Goal: Information Seeking & Learning: Check status

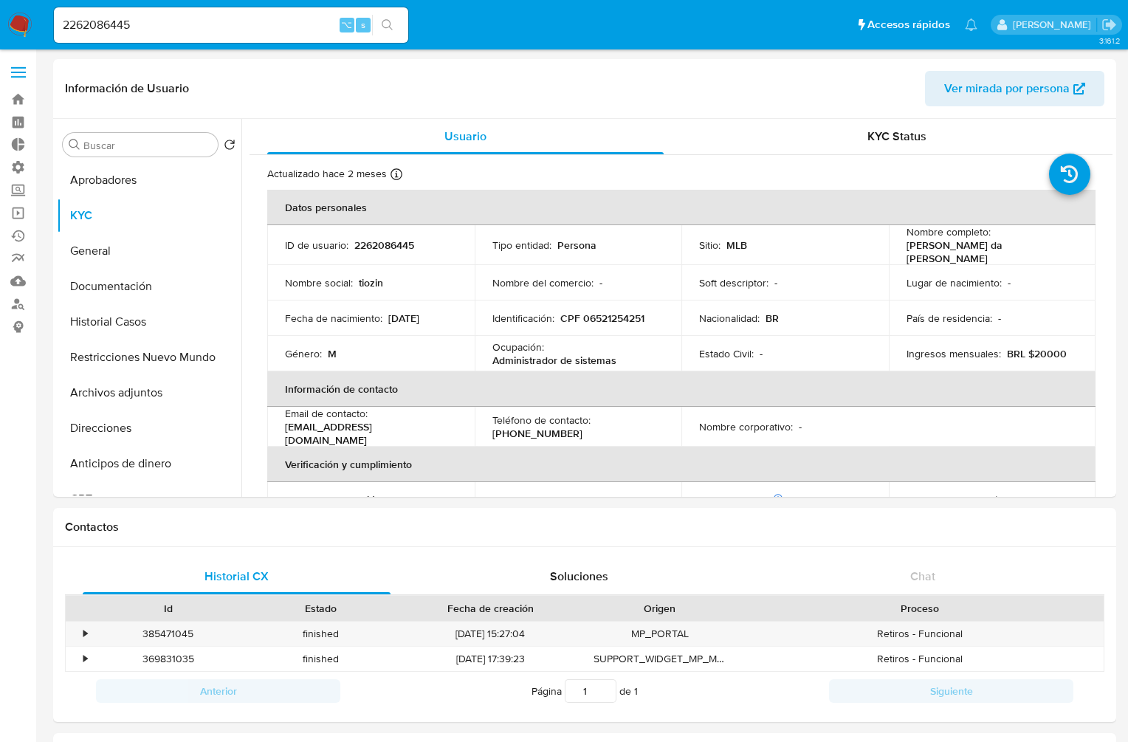
select select "10"
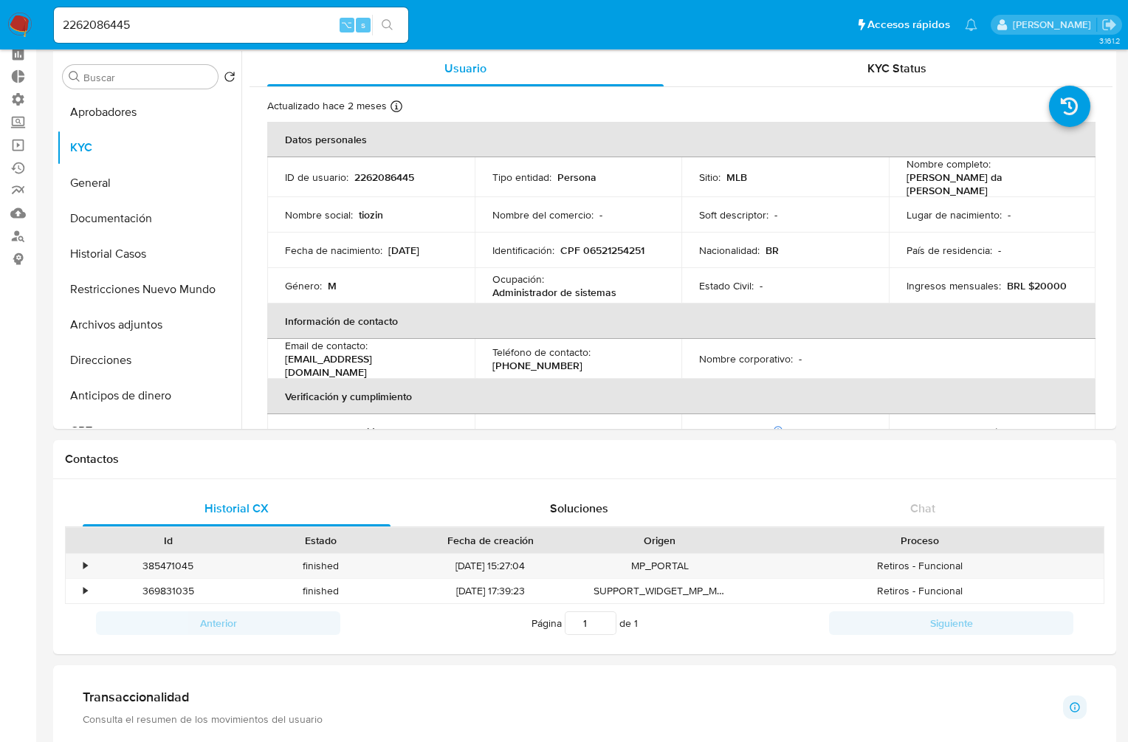
scroll to position [670, 0]
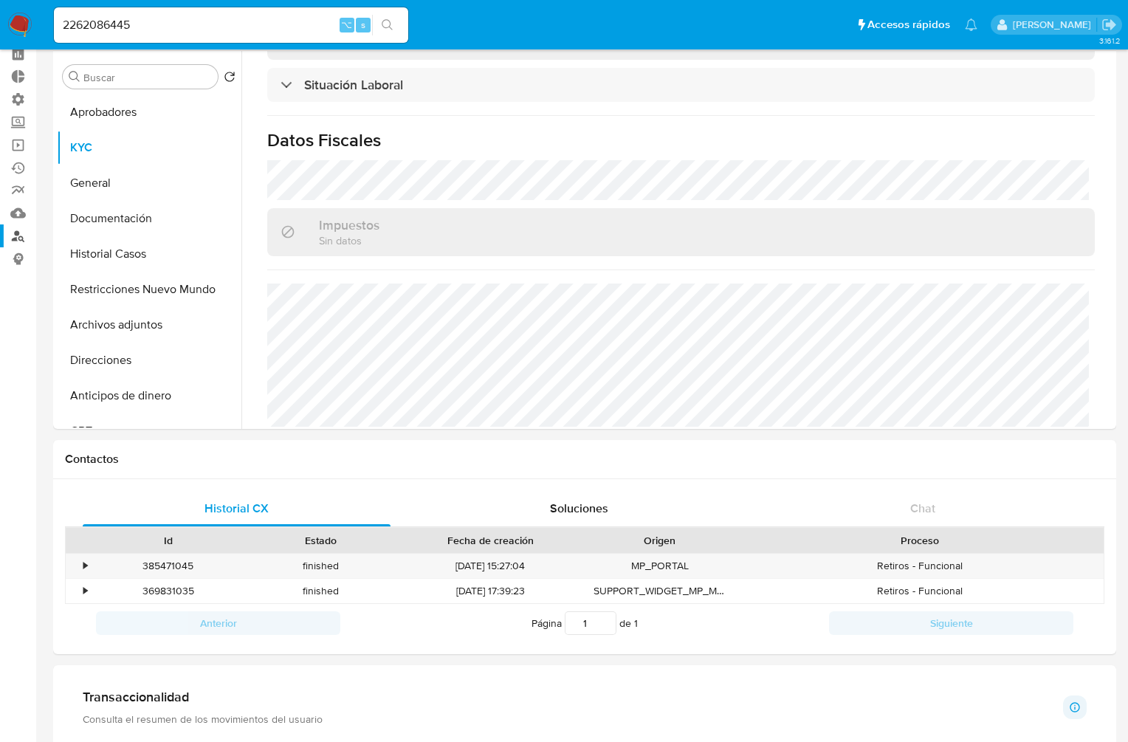
click at [20, 236] on link "Buscador de personas" at bounding box center [88, 236] width 176 height 23
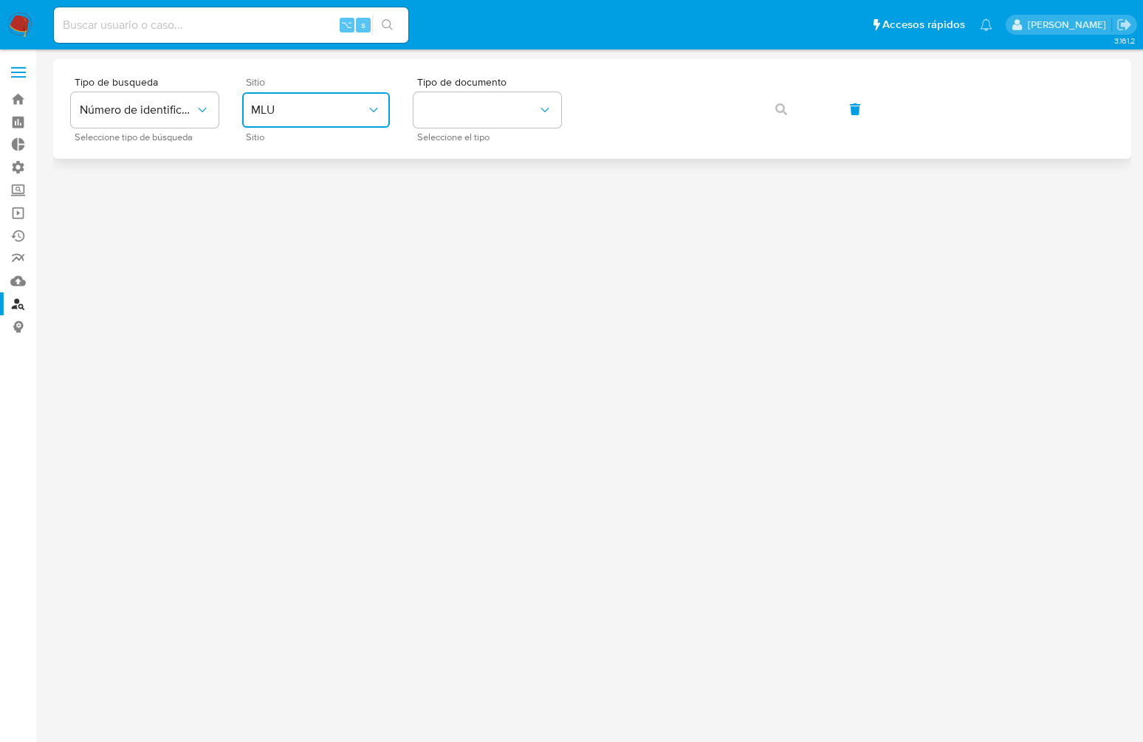
click at [338, 103] on span "MLU" at bounding box center [308, 110] width 115 height 15
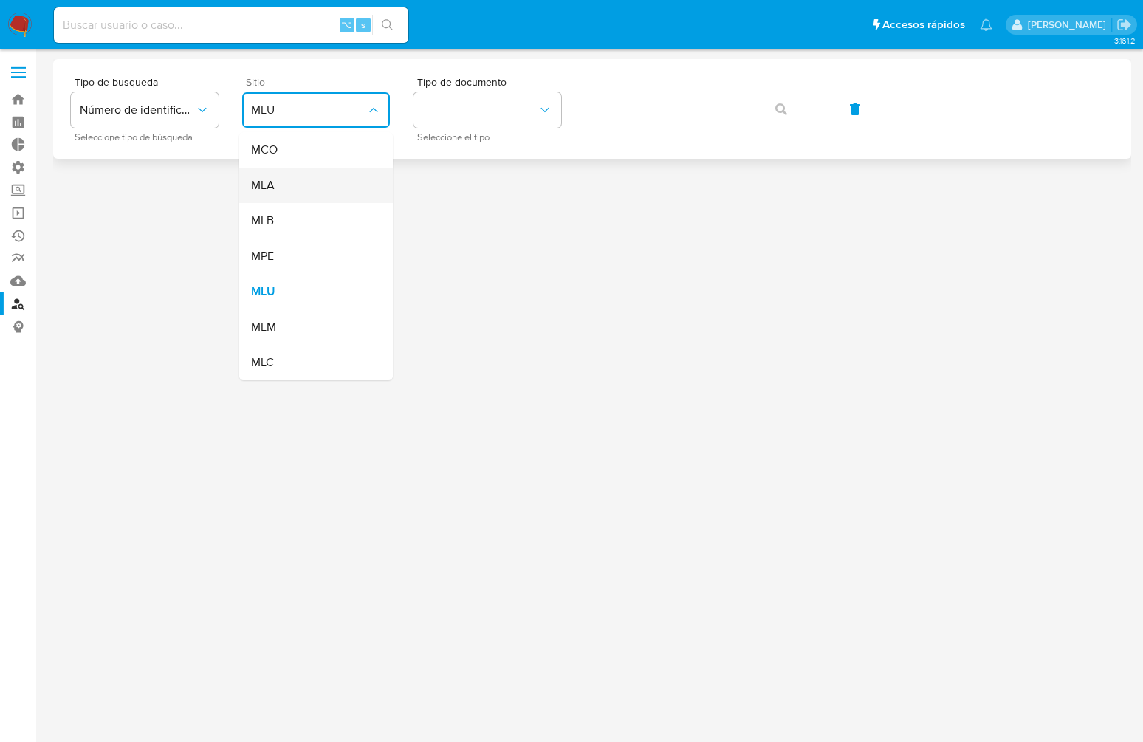
click at [320, 185] on div "MLA" at bounding box center [311, 185] width 121 height 35
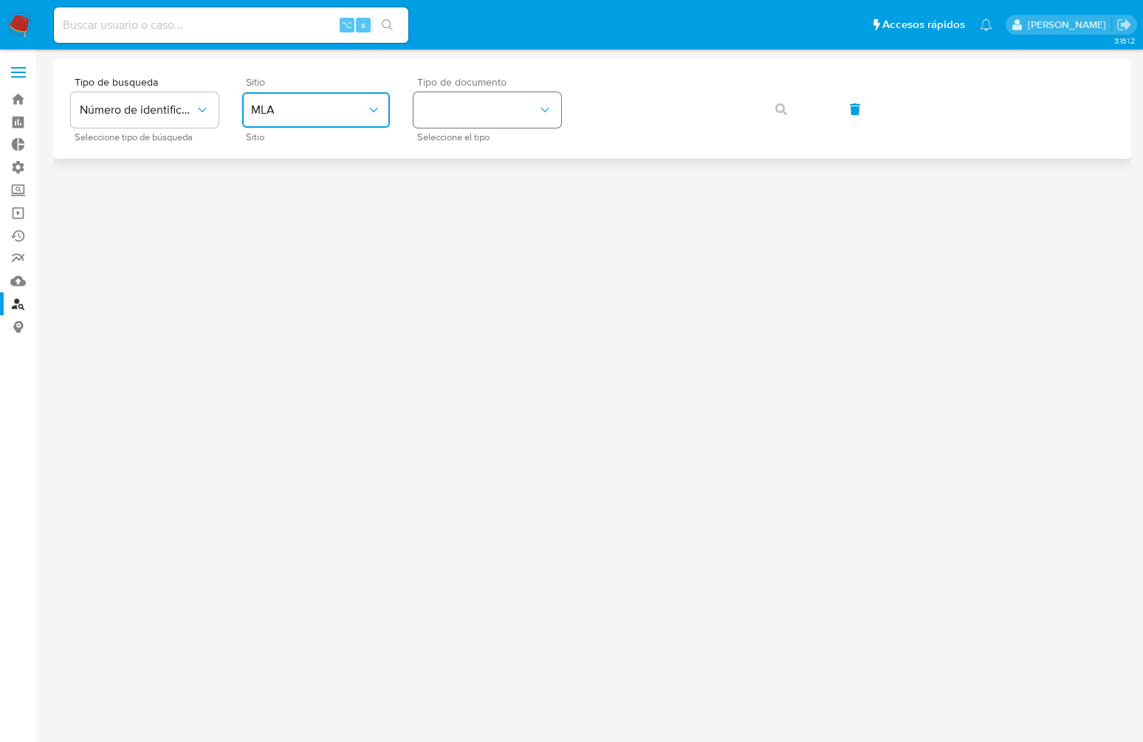
click at [527, 100] on button "identificationType" at bounding box center [488, 109] width 148 height 35
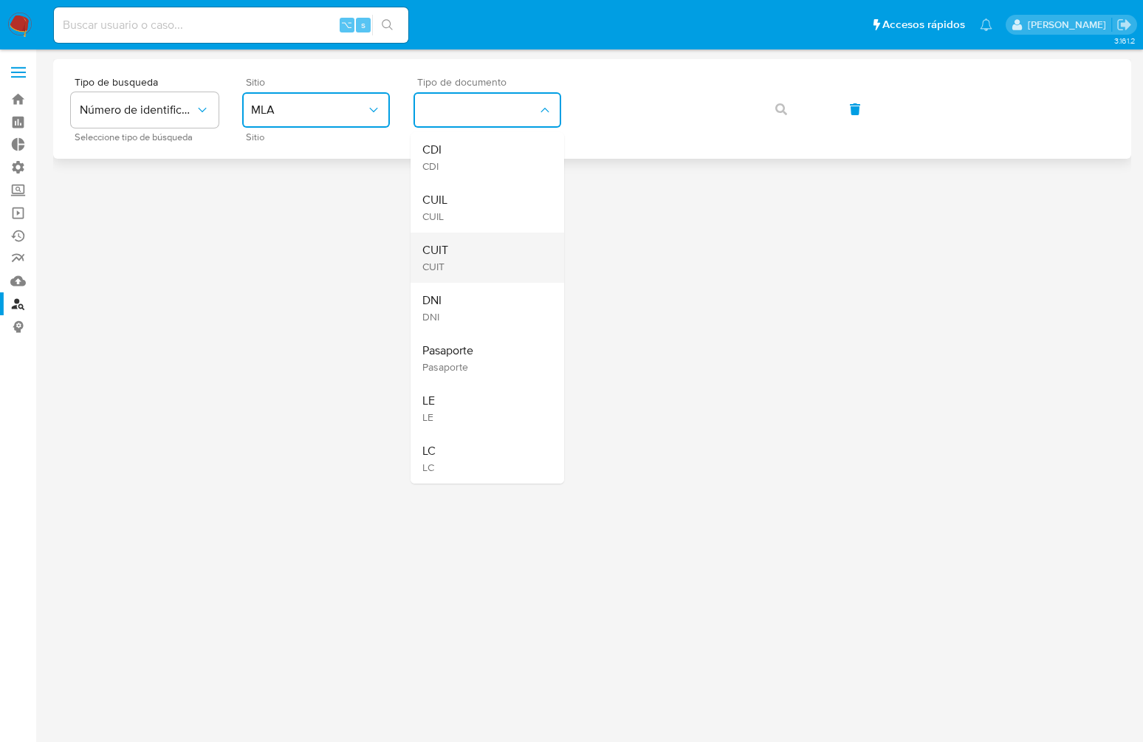
click at [448, 250] on div "CUIT CUIT" at bounding box center [482, 258] width 121 height 50
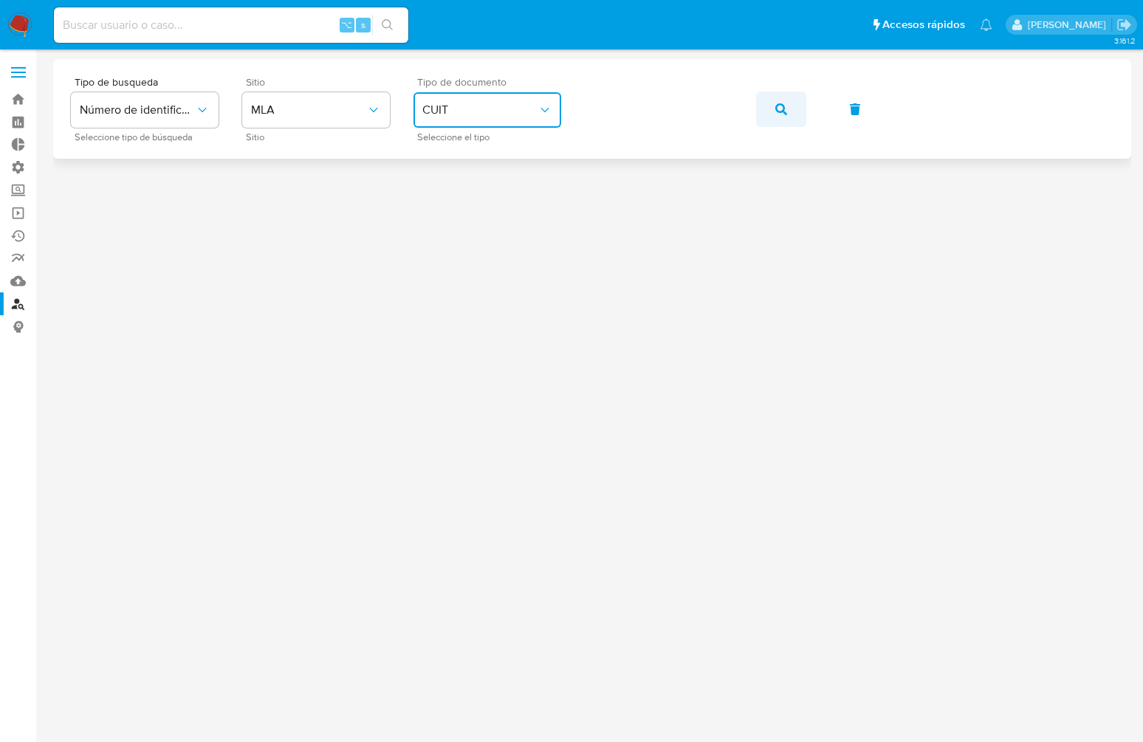
click at [774, 102] on button "button" at bounding box center [781, 109] width 50 height 35
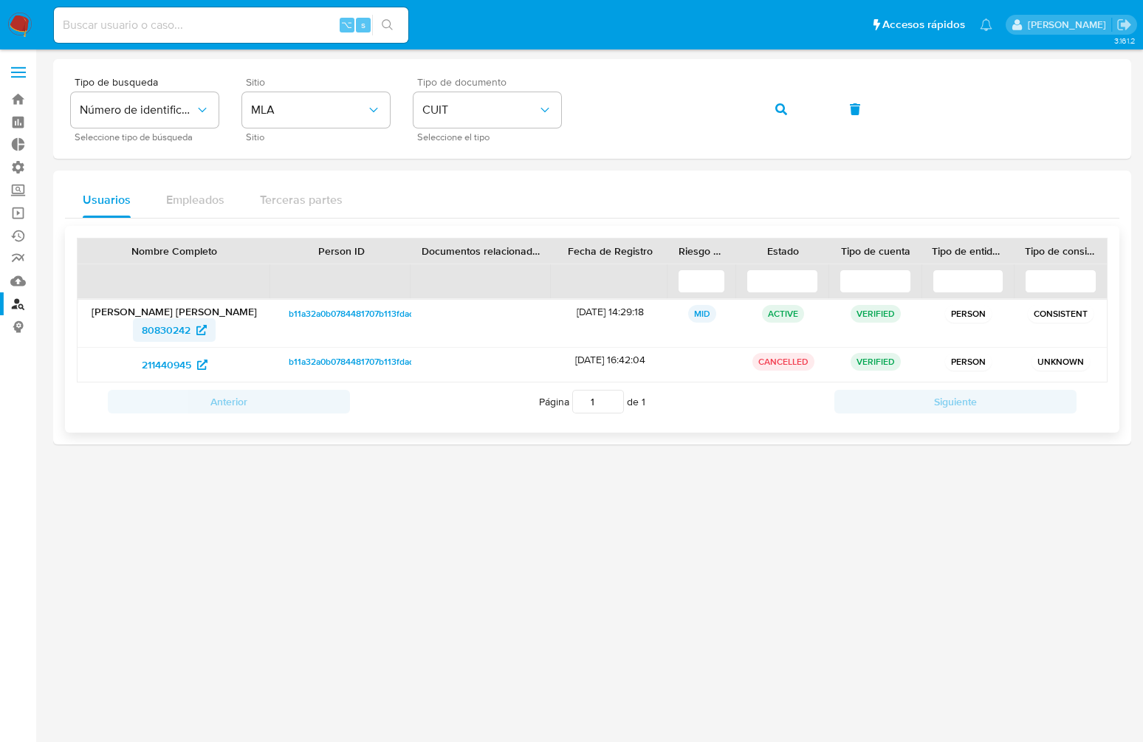
click at [173, 321] on span "80830242" at bounding box center [166, 330] width 49 height 24
click at [792, 100] on button "button" at bounding box center [781, 109] width 50 height 35
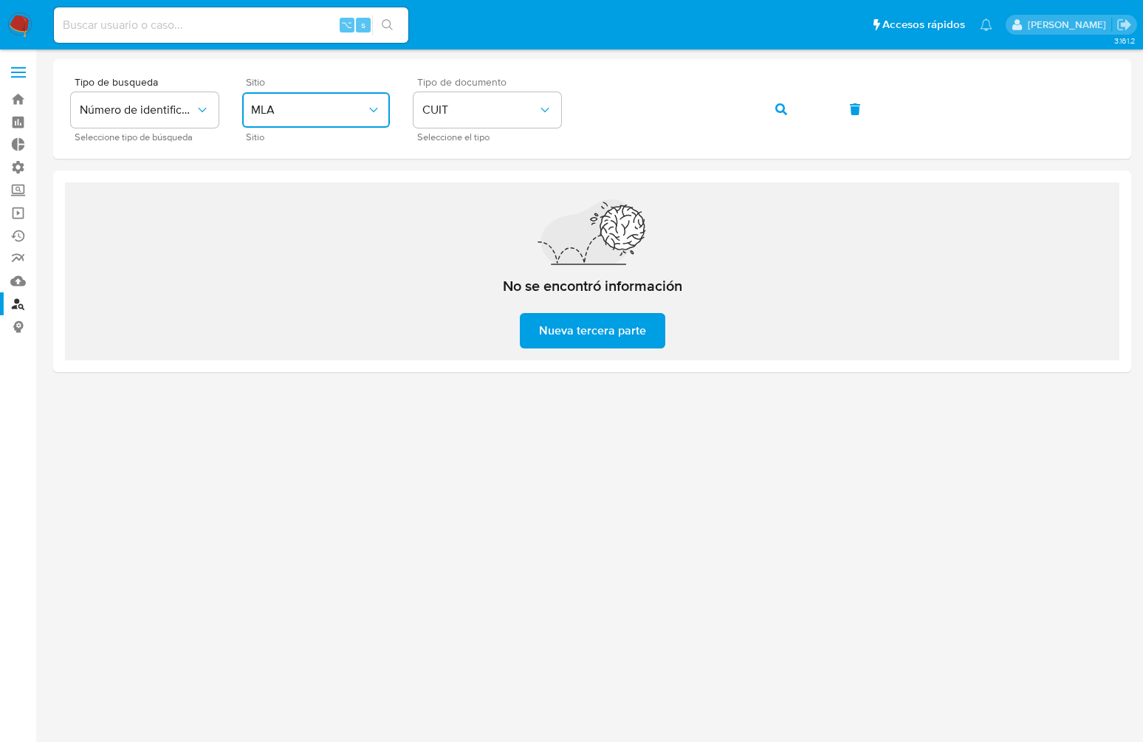
click at [359, 111] on span "MLA" at bounding box center [308, 110] width 115 height 15
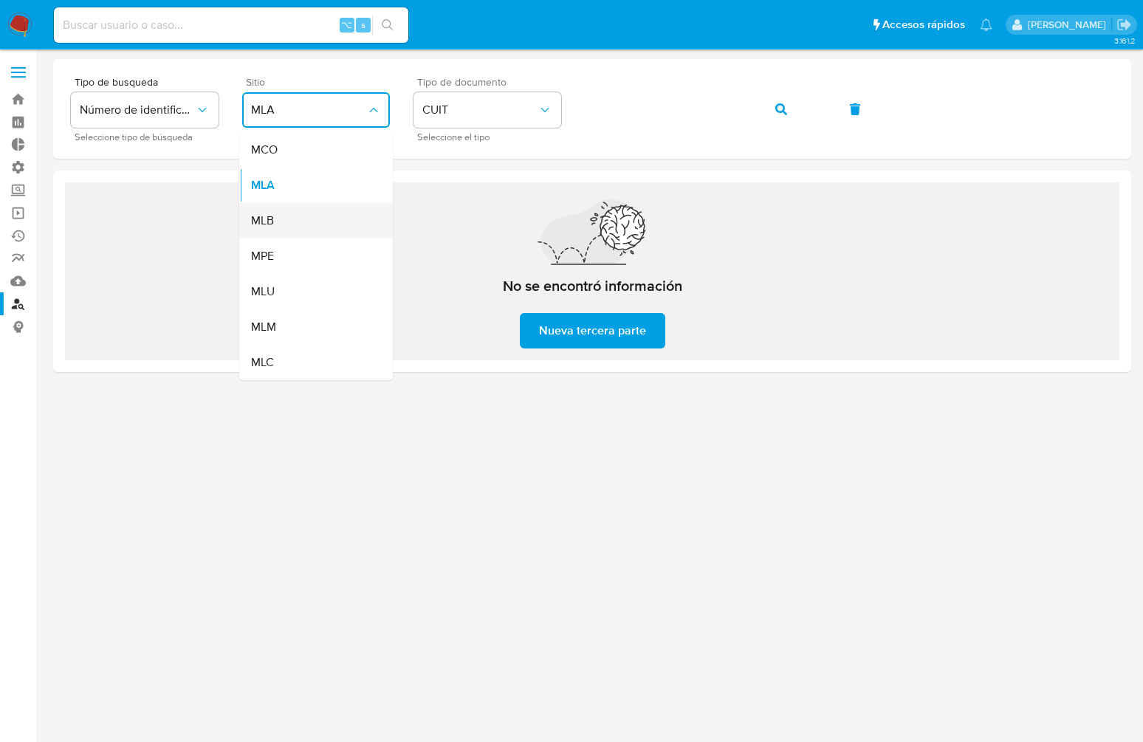
click at [277, 223] on div "MLB" at bounding box center [311, 220] width 121 height 35
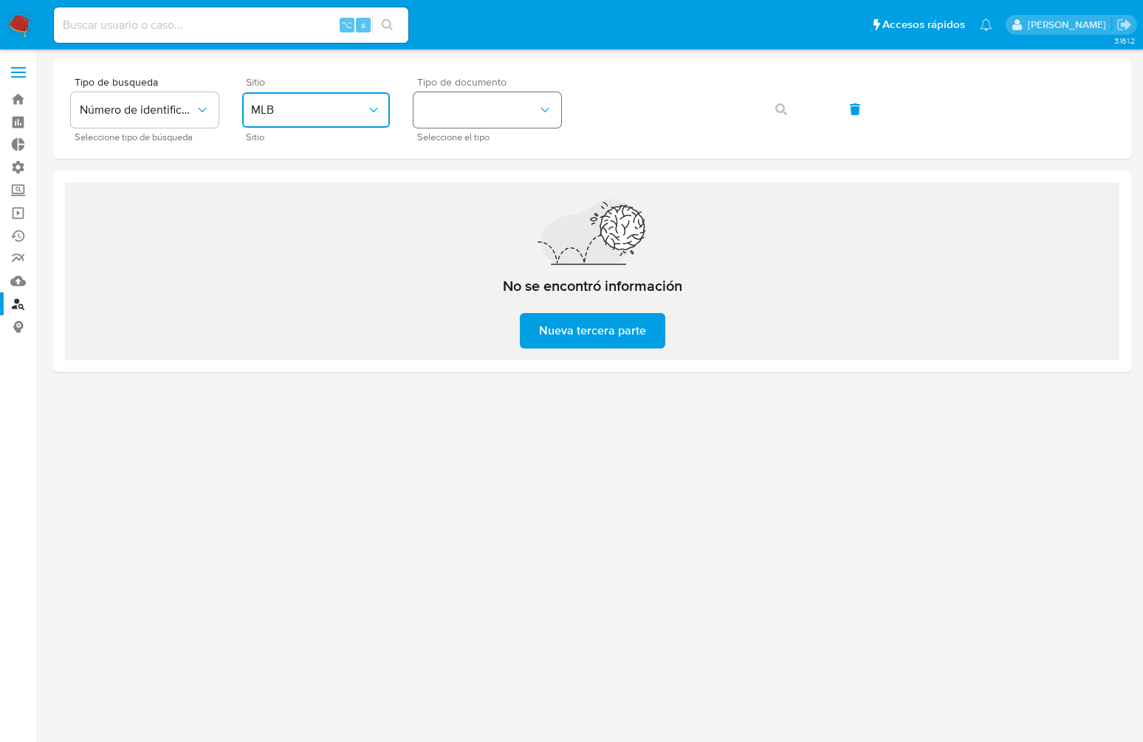
click at [515, 127] on button "identificationType" at bounding box center [488, 109] width 148 height 35
click at [456, 202] on div "CPF CPF" at bounding box center [482, 207] width 121 height 50
click at [785, 104] on icon "button" at bounding box center [781, 109] width 12 height 12
click at [773, 102] on button "button" at bounding box center [781, 109] width 50 height 35
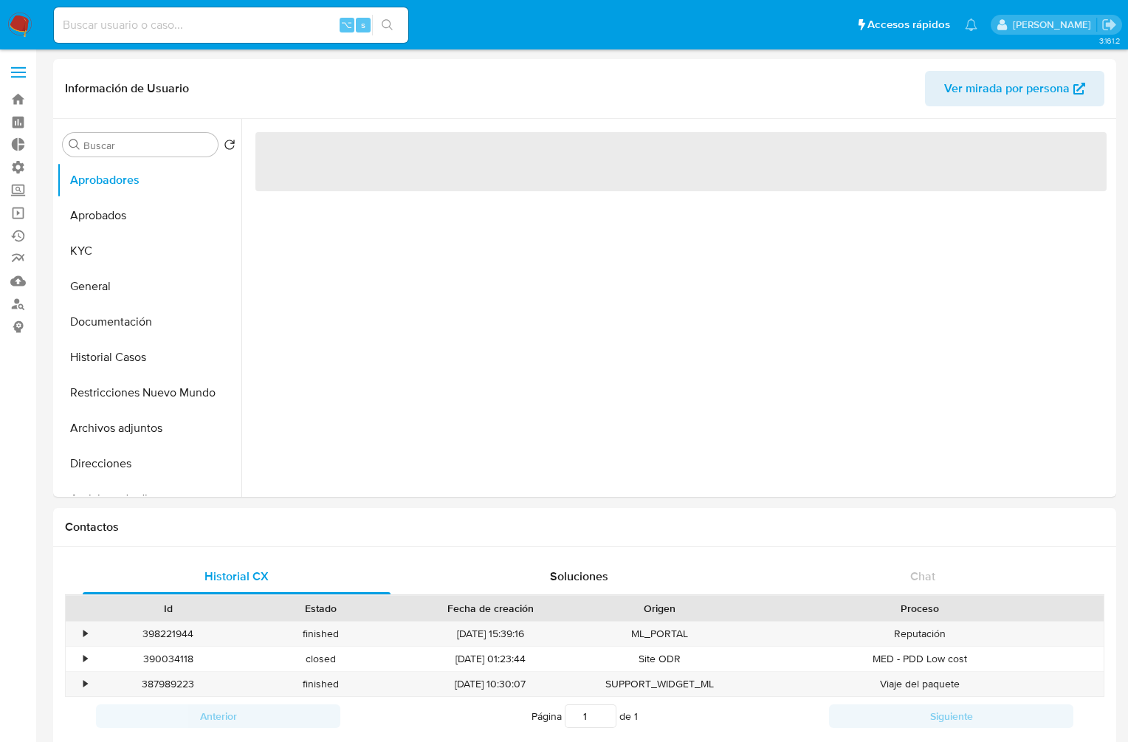
select select "10"
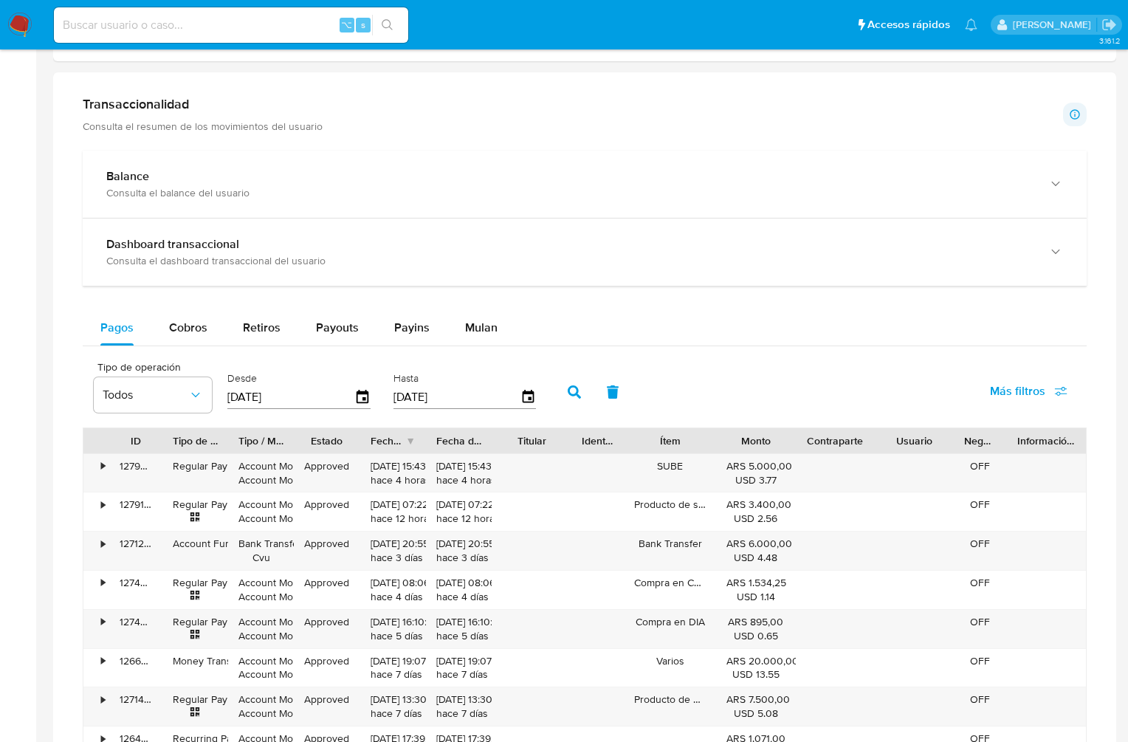
scroll to position [710, 0]
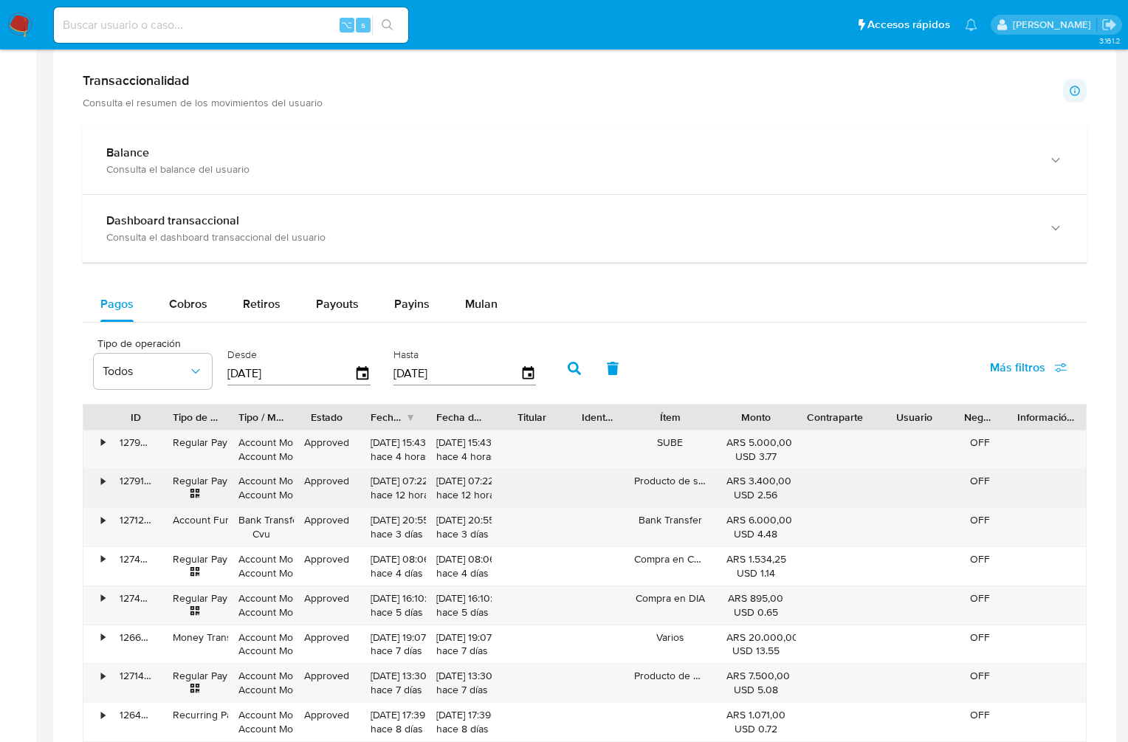
click at [103, 477] on div "•" at bounding box center [103, 481] width 4 height 14
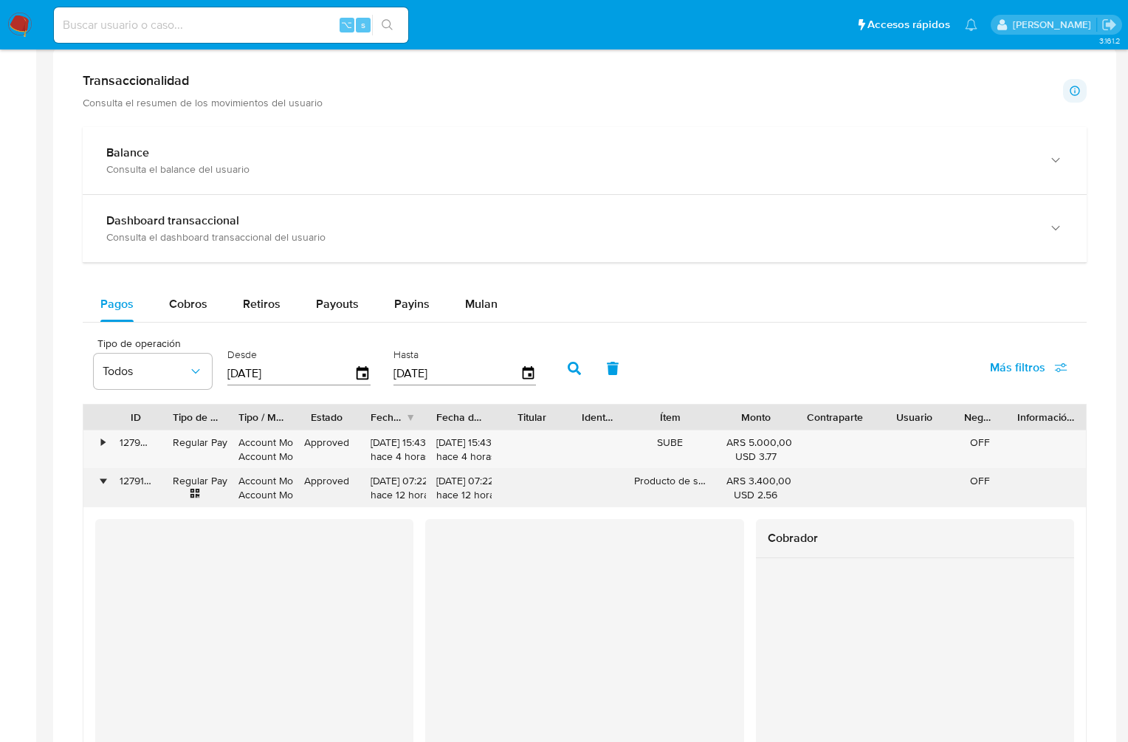
click at [103, 480] on div "•" at bounding box center [103, 481] width 4 height 14
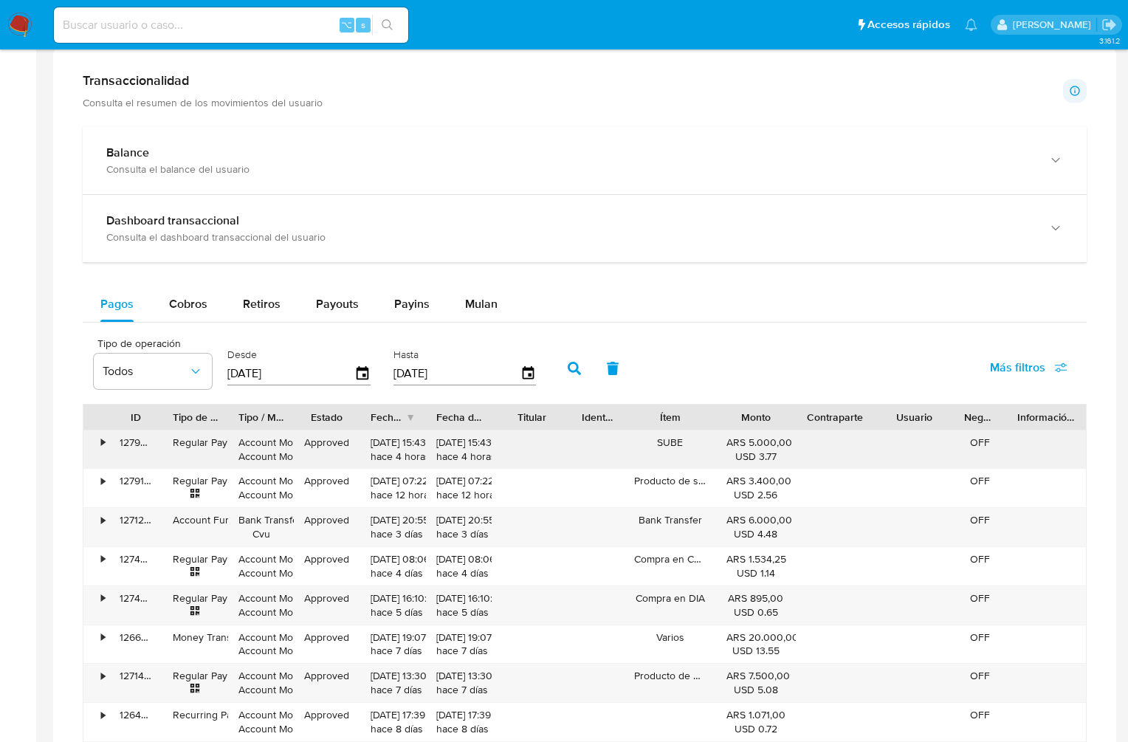
click at [94, 450] on div "•" at bounding box center [96, 450] width 26 height 38
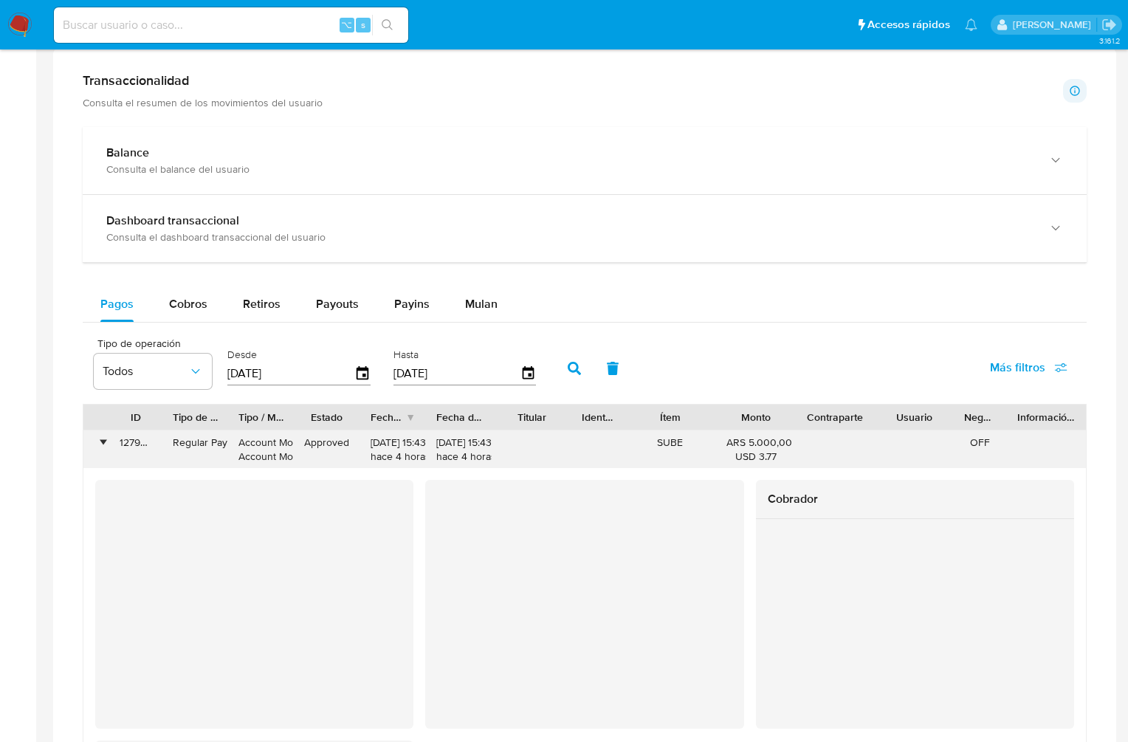
click at [94, 450] on div "•" at bounding box center [96, 450] width 26 height 38
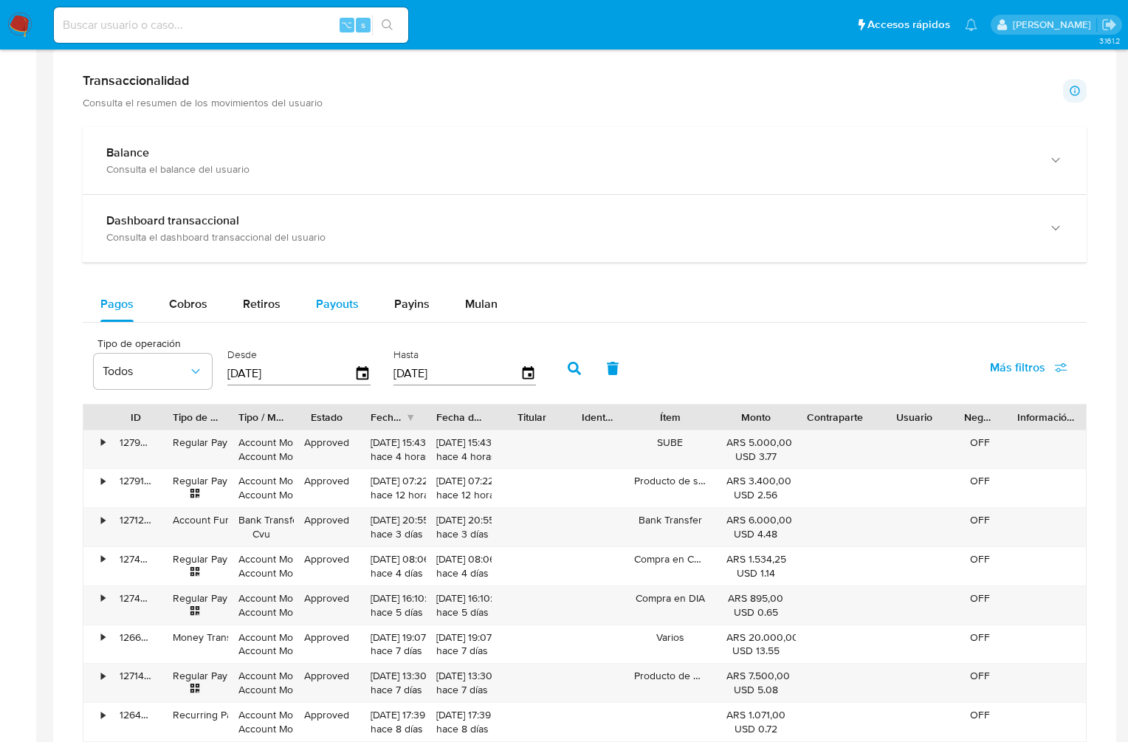
click at [332, 306] on span "Payouts" at bounding box center [337, 303] width 43 height 17
select select "10"
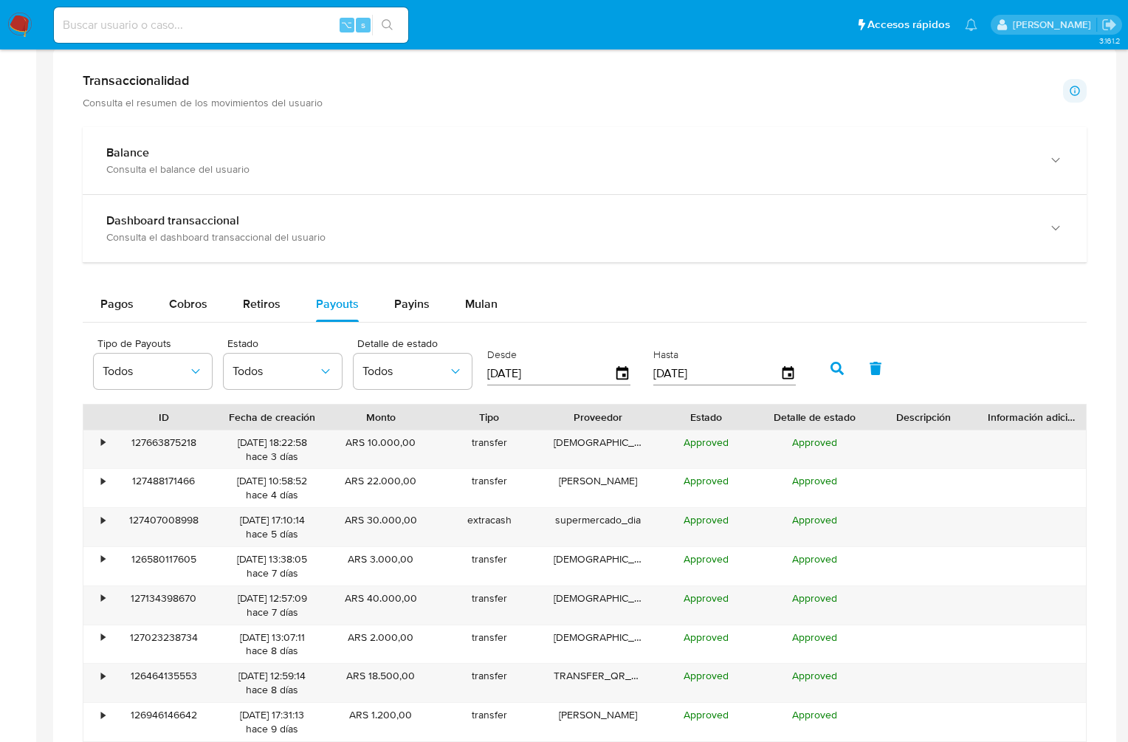
scroll to position [0, 0]
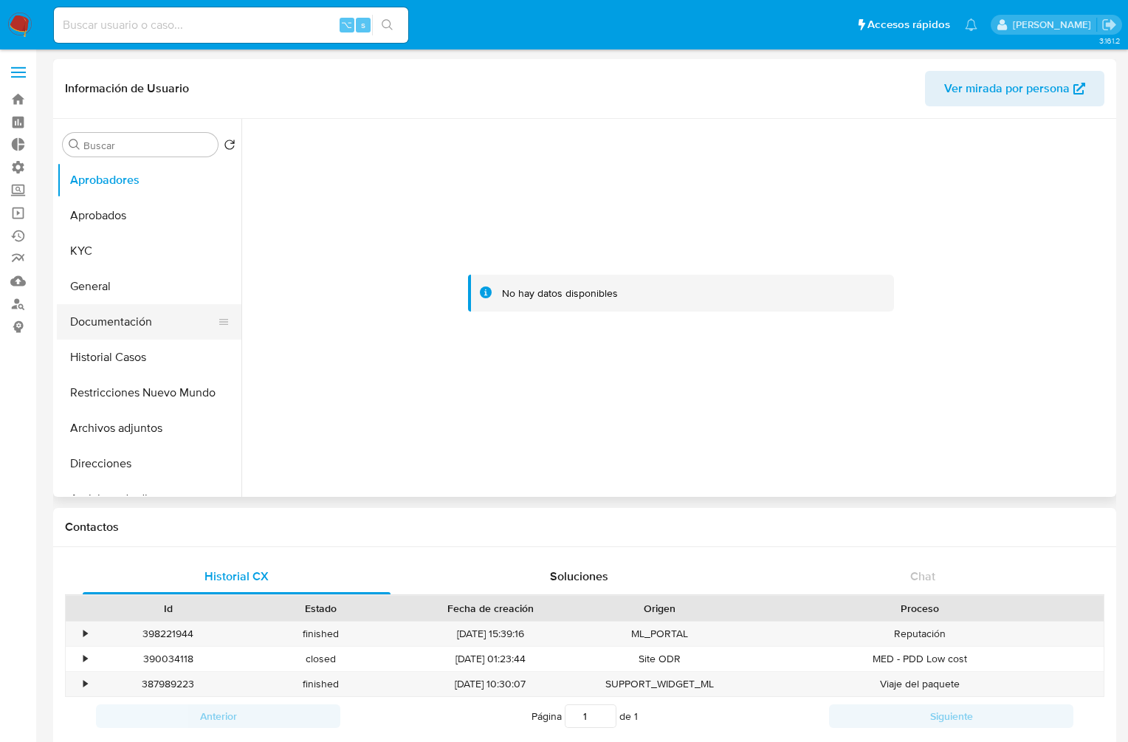
click at [140, 318] on button "Documentación" at bounding box center [143, 321] width 173 height 35
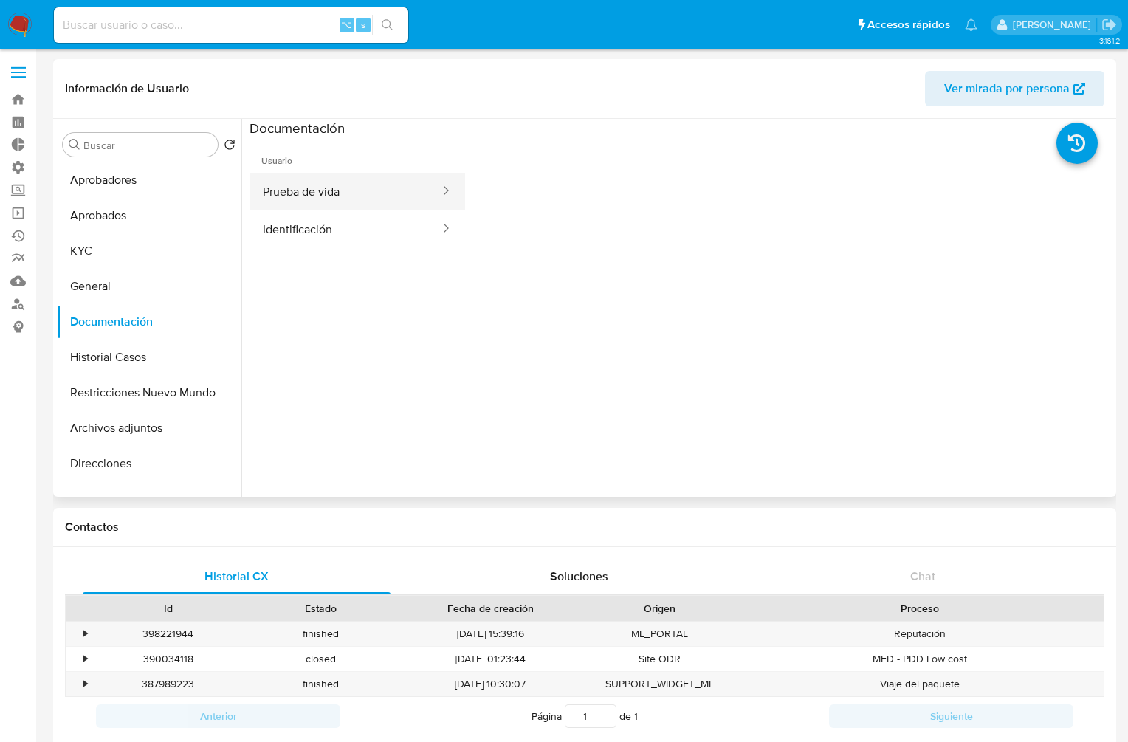
click at [372, 203] on button "Prueba de vida" at bounding box center [346, 192] width 192 height 38
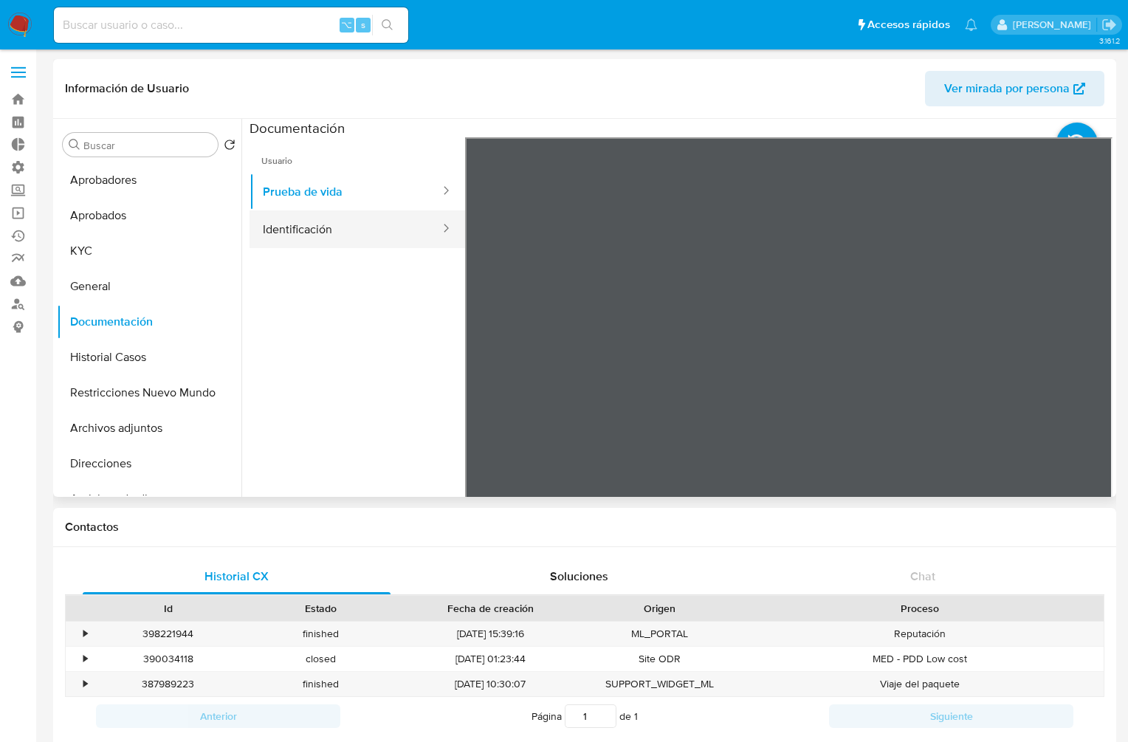
click at [378, 219] on button "Identificación" at bounding box center [346, 229] width 192 height 38
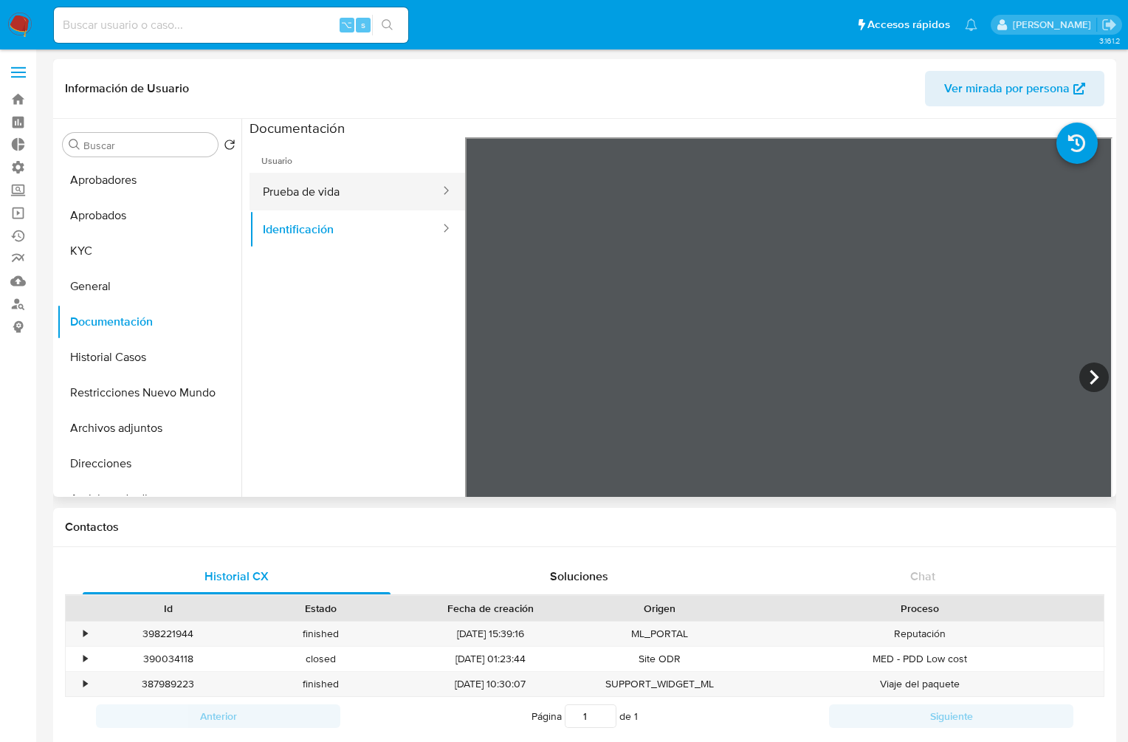
click at [357, 182] on button "Prueba de vida" at bounding box center [346, 192] width 192 height 38
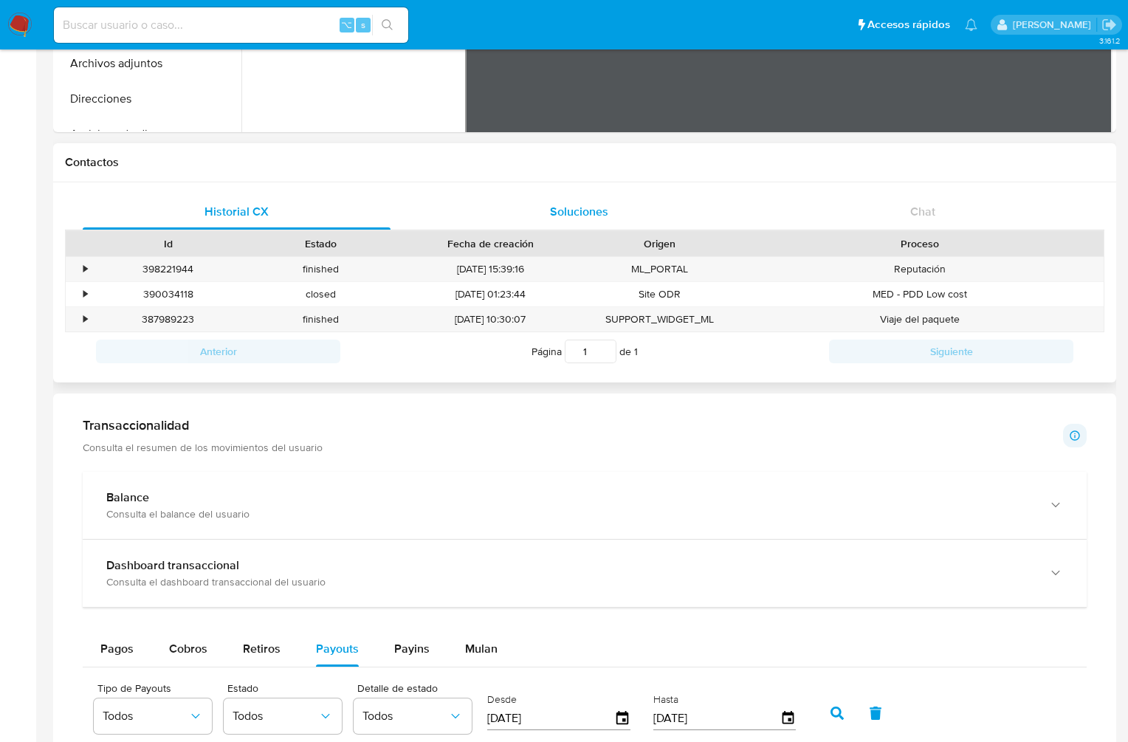
scroll to position [367, 0]
